Goal: Transaction & Acquisition: Purchase product/service

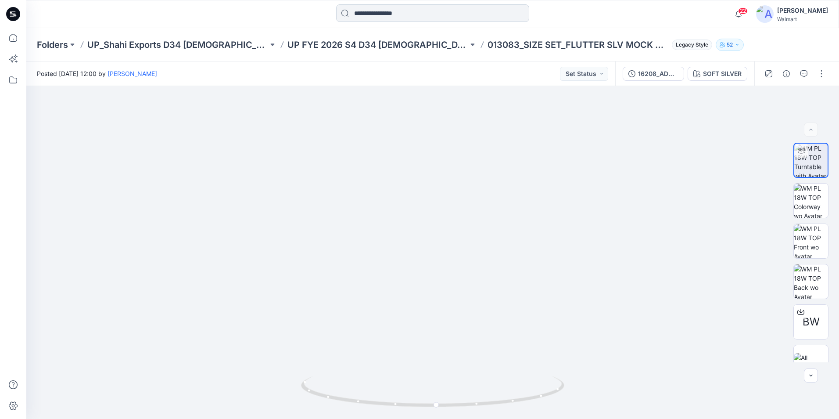
drag, startPoint x: 0, startPoint y: 0, endPoint x: 385, endPoint y: 13, distance: 385.4
click at [385, 13] on input at bounding box center [432, 13] width 193 height 18
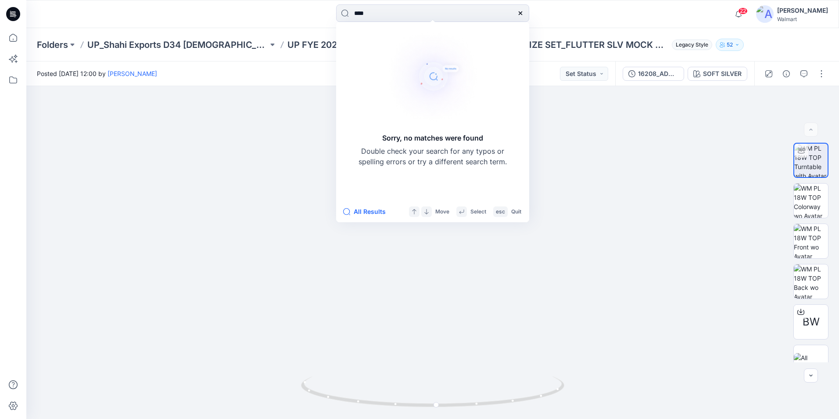
drag, startPoint x: 392, startPoint y: 16, endPoint x: 54, endPoint y: 10, distance: 337.9
click at [83, 11] on div "**** Sorry, no matches were found Double check your search for any typos or spe…" at bounding box center [432, 13] width 812 height 19
type input "****"
click at [11, 16] on icon at bounding box center [13, 14] width 14 height 14
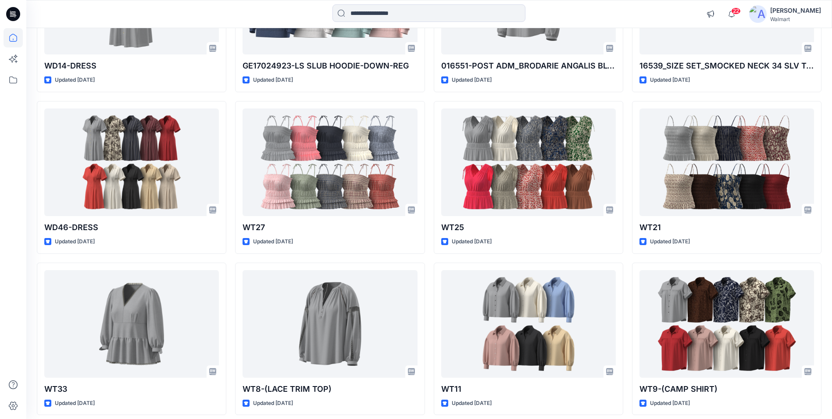
scroll to position [614, 0]
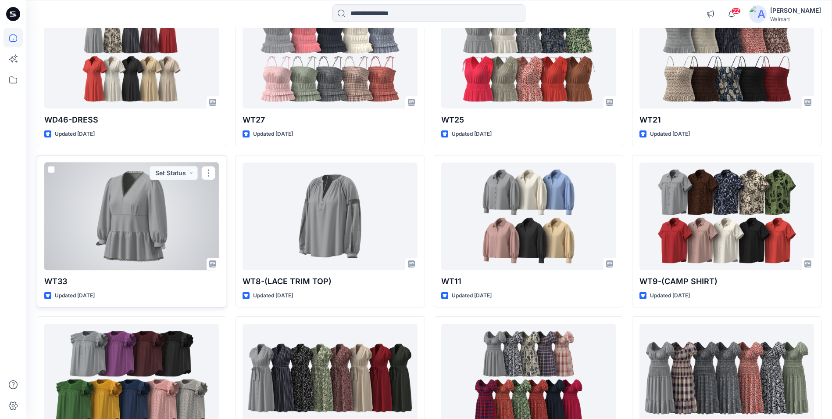
click at [98, 232] on div at bounding box center [131, 215] width 175 height 107
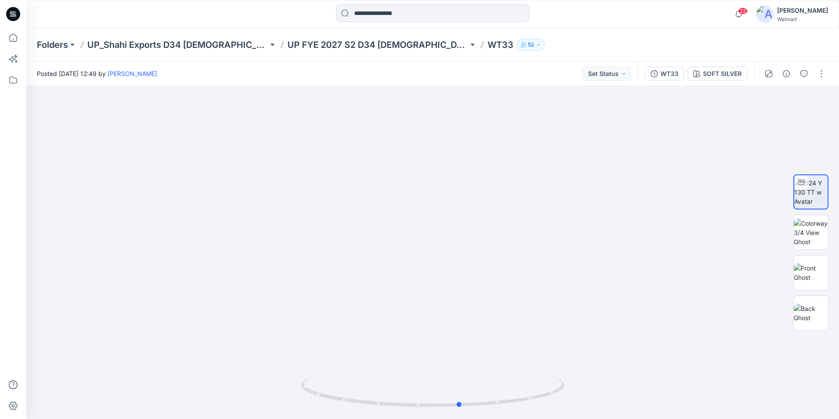
drag, startPoint x: 431, startPoint y: 405, endPoint x: 459, endPoint y: 432, distance: 38.8
click at [459, 418] on html "22 Notifications Your style WT6 is ready 4 hours ago Your style TS1736016120 WI…" at bounding box center [419, 209] width 839 height 419
click at [802, 282] on img at bounding box center [811, 272] width 34 height 18
drag, startPoint x: 369, startPoint y: 333, endPoint x: 472, endPoint y: 343, distance: 103.6
click at [465, 343] on img at bounding box center [433, 283] width 182 height 269
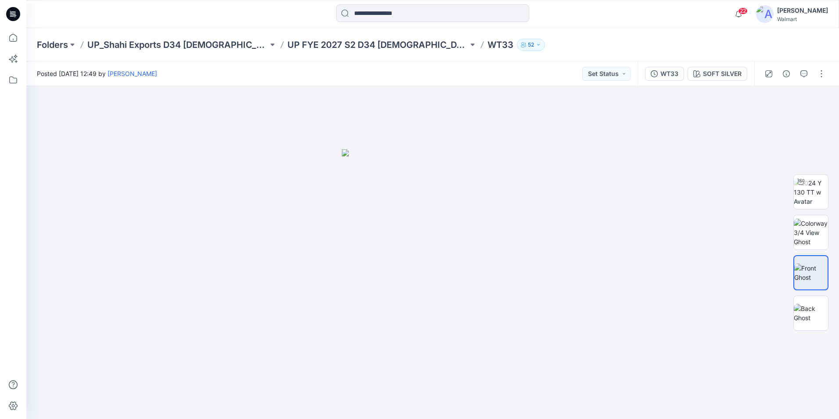
click at [12, 16] on icon at bounding box center [12, 16] width 4 height 0
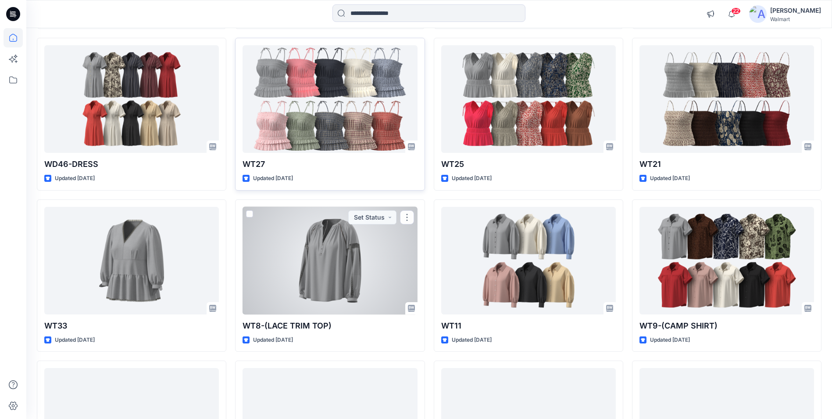
scroll to position [570, 0]
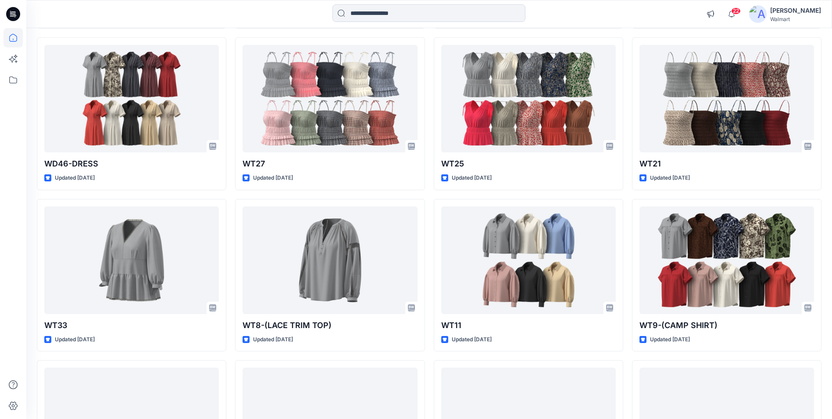
click at [805, 13] on div "[PERSON_NAME]" at bounding box center [795, 10] width 51 height 11
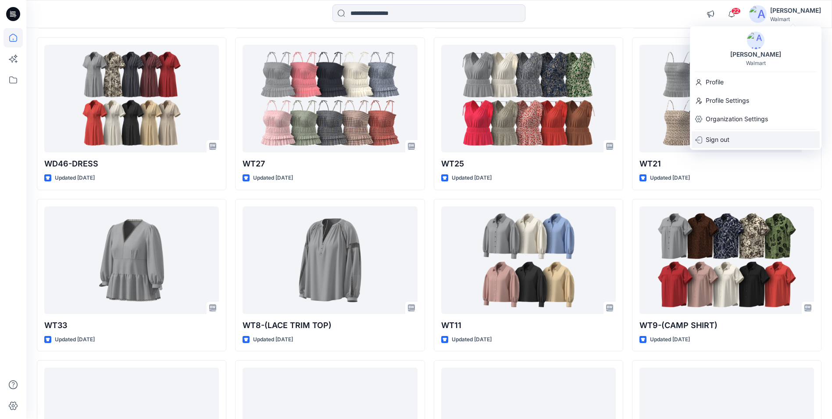
click at [725, 136] on p "Sign out" at bounding box center [718, 139] width 24 height 17
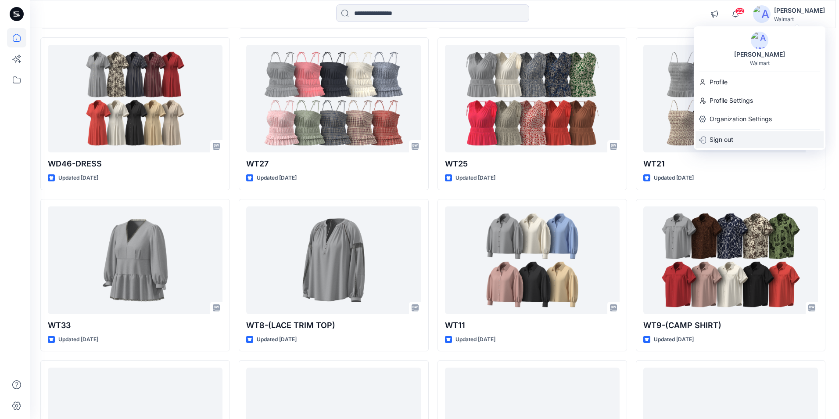
scroll to position [573, 0]
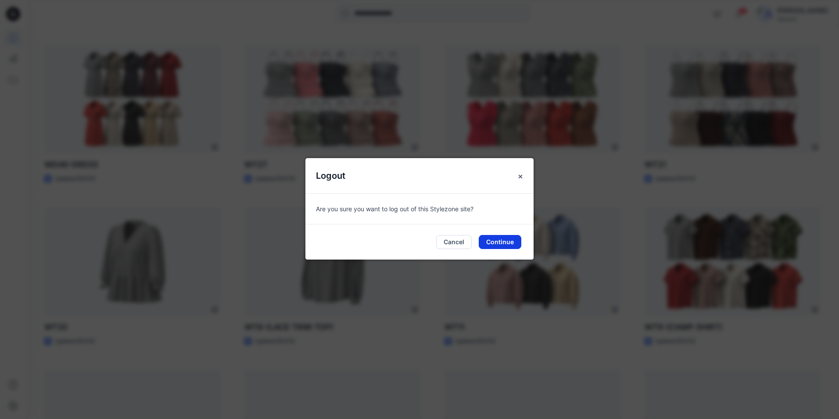
click at [496, 240] on button "Continue" at bounding box center [500, 242] width 43 height 14
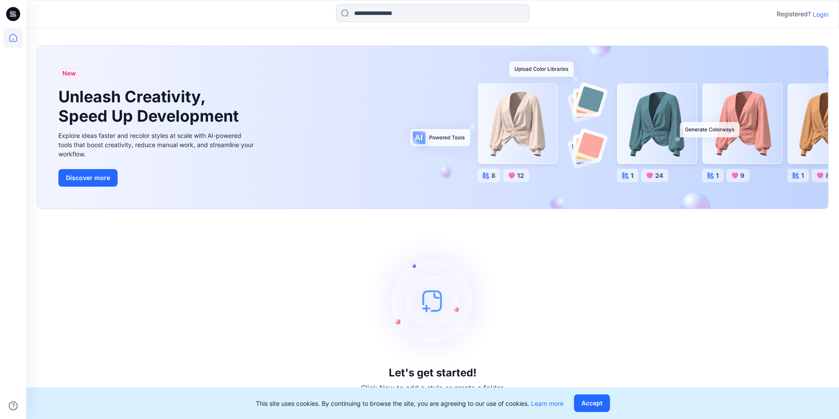
click at [826, 14] on p "Login" at bounding box center [820, 14] width 16 height 9
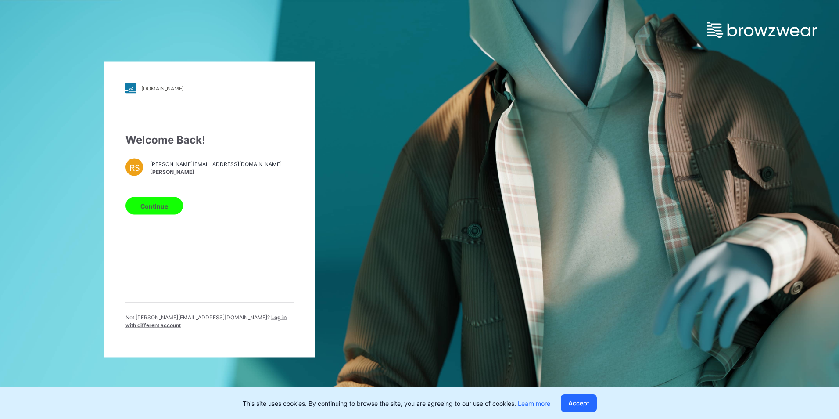
click at [231, 320] on span "Log in with different account" at bounding box center [205, 321] width 161 height 14
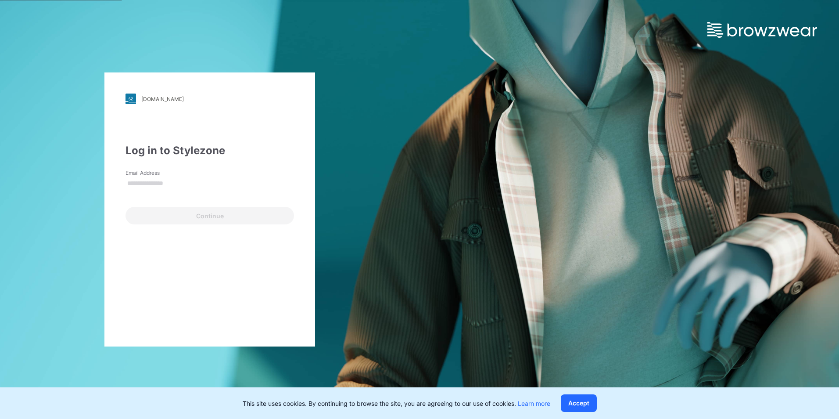
click at [189, 183] on input "Email Address" at bounding box center [209, 183] width 168 height 13
click at [179, 184] on input "Email Address" at bounding box center [209, 183] width 168 height 13
type input "**********"
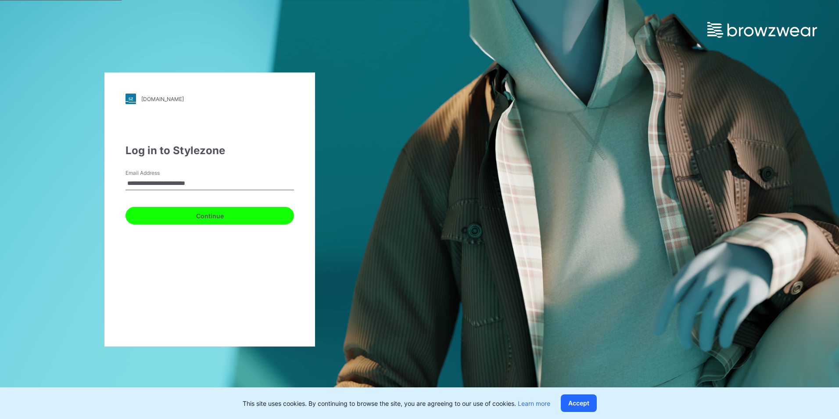
drag, startPoint x: 163, startPoint y: 220, endPoint x: 172, endPoint y: 215, distance: 10.6
click at [163, 220] on button "Continue" at bounding box center [209, 216] width 168 height 18
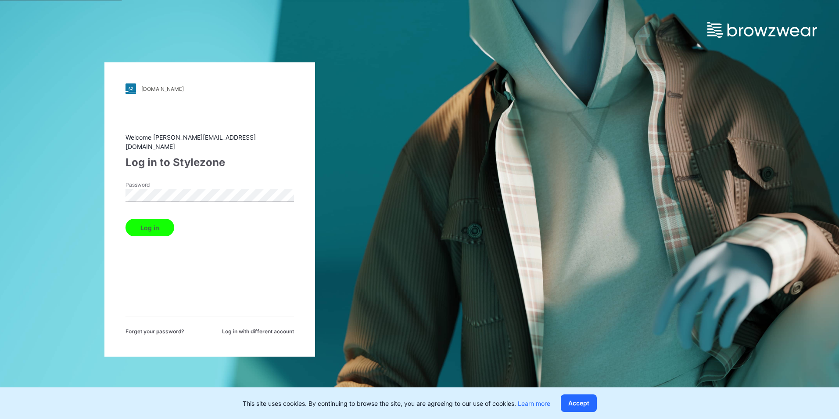
drag, startPoint x: 144, startPoint y: 226, endPoint x: 141, endPoint y: 237, distance: 11.4
click at [144, 226] on button "Log in" at bounding box center [149, 227] width 49 height 18
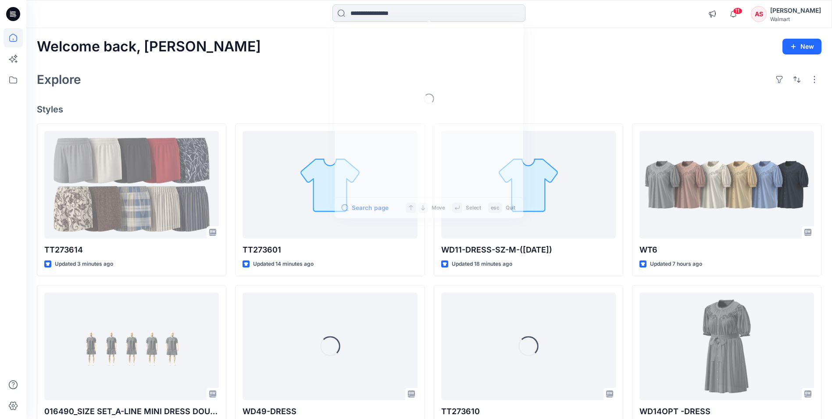
click at [410, 12] on input at bounding box center [429, 13] width 193 height 18
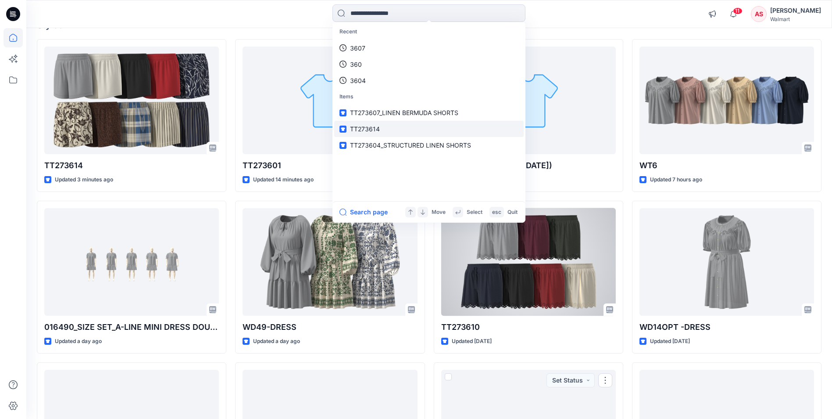
scroll to position [3, 0]
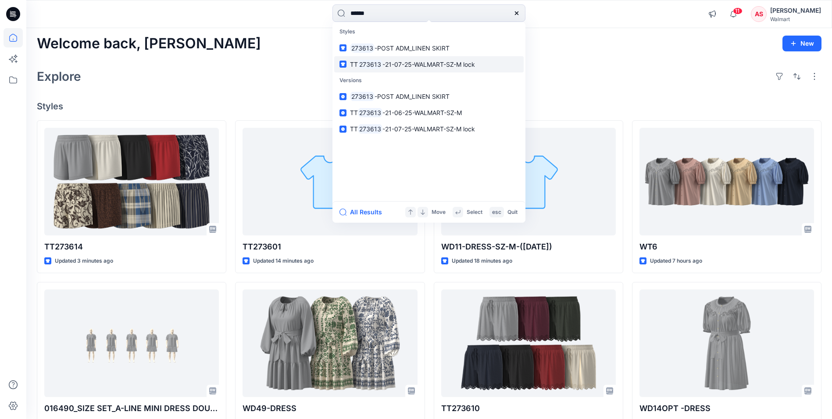
type input "******"
click at [414, 50] on span "-POST ADM_LINEN SKIRT" at bounding box center [412, 47] width 75 height 7
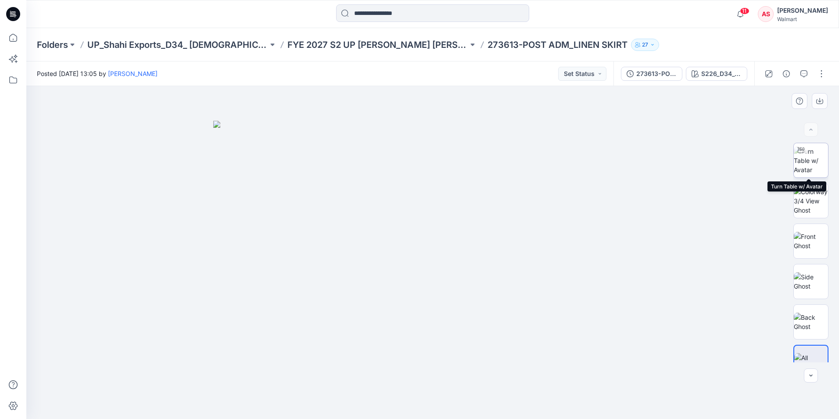
click at [803, 160] on img at bounding box center [811, 161] width 34 height 28
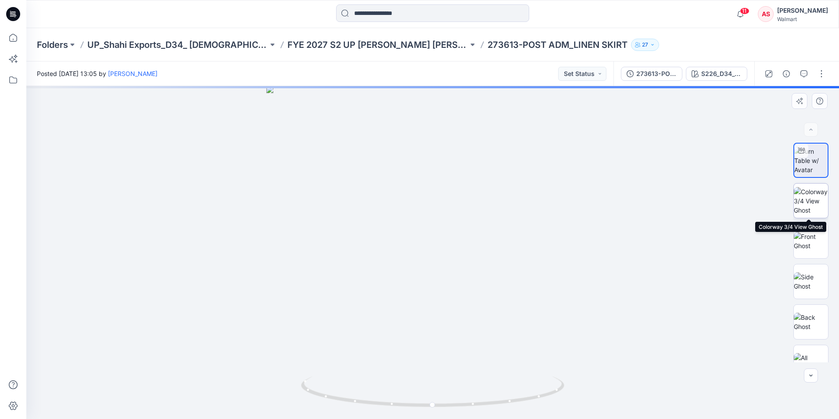
click at [812, 197] on img at bounding box center [811, 201] width 34 height 28
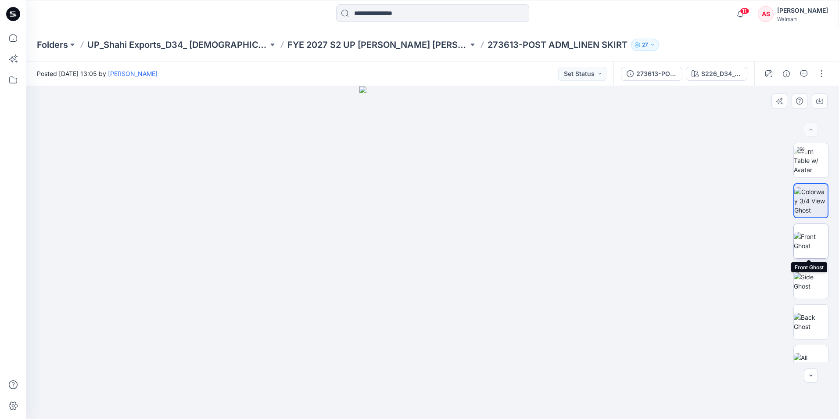
click at [809, 236] on img at bounding box center [811, 241] width 34 height 18
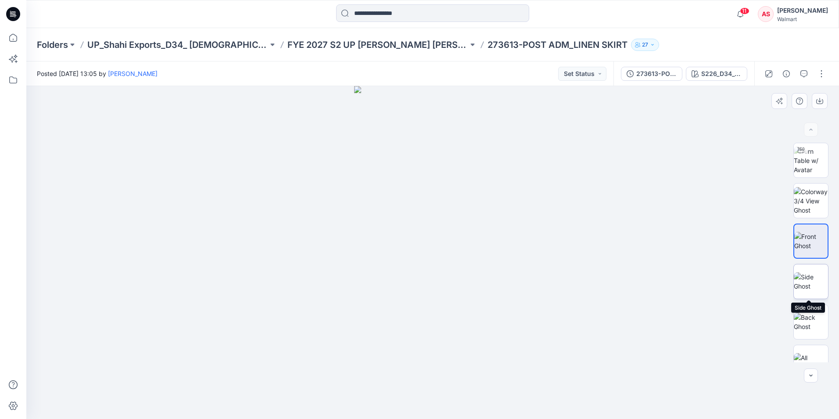
click at [805, 283] on img at bounding box center [811, 281] width 34 height 18
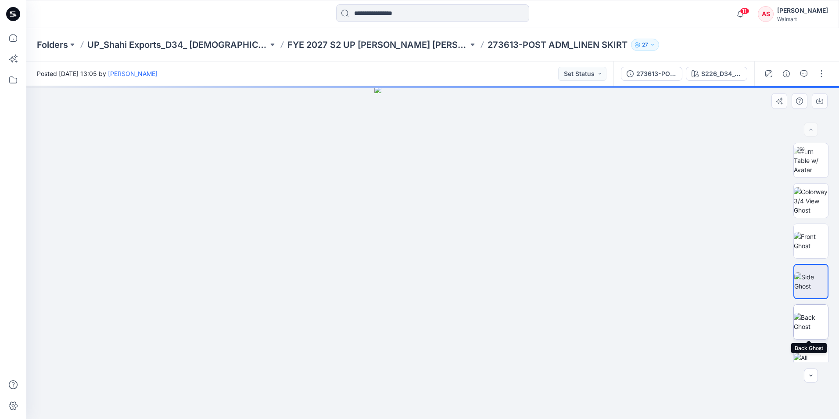
click at [811, 323] on img at bounding box center [811, 321] width 34 height 18
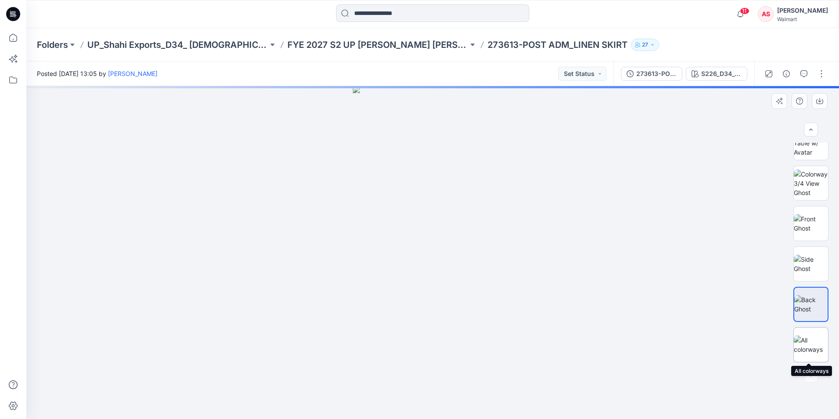
click at [807, 344] on img at bounding box center [811, 344] width 34 height 18
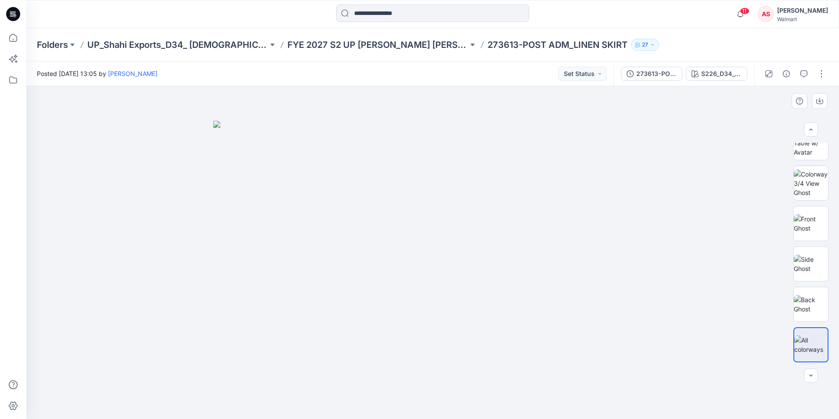
scroll to position [0, 0]
